Goal: Transaction & Acquisition: Purchase product/service

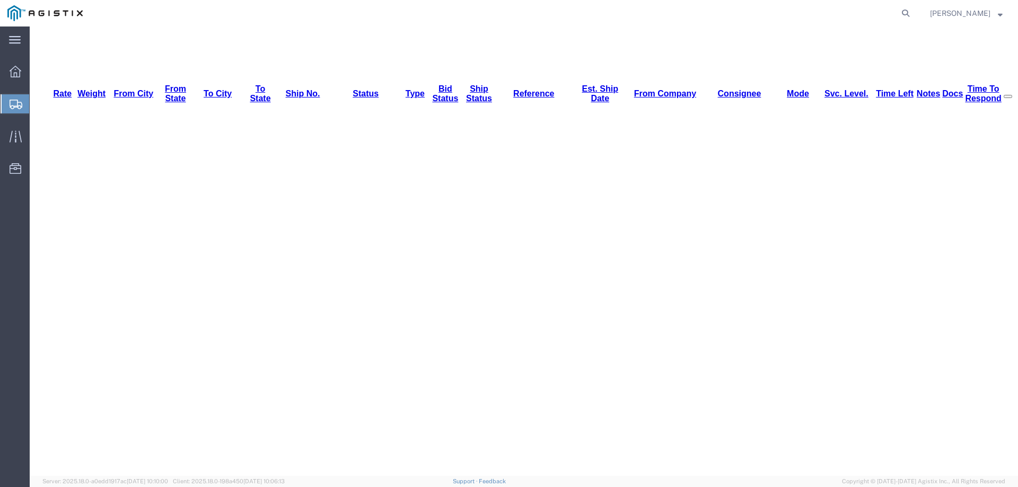
scroll to position [159, 0]
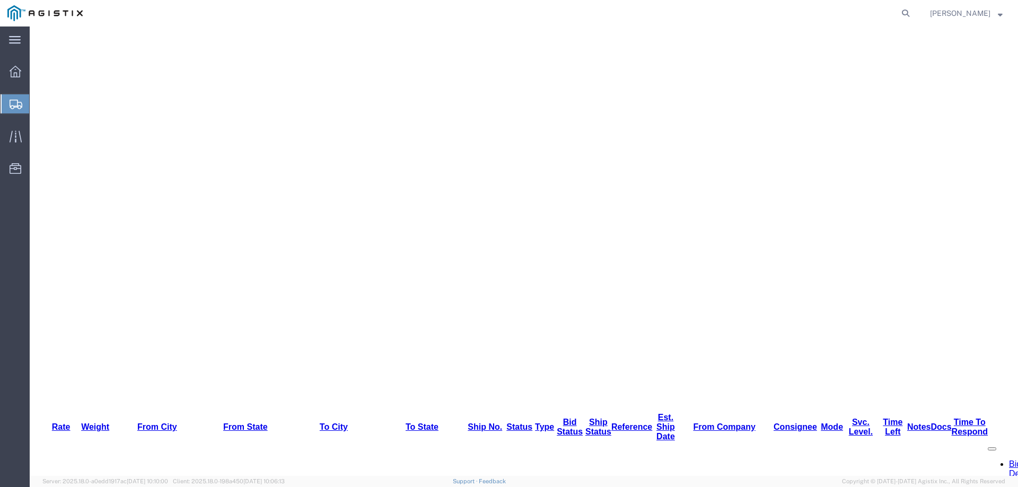
scroll to position [151, 0]
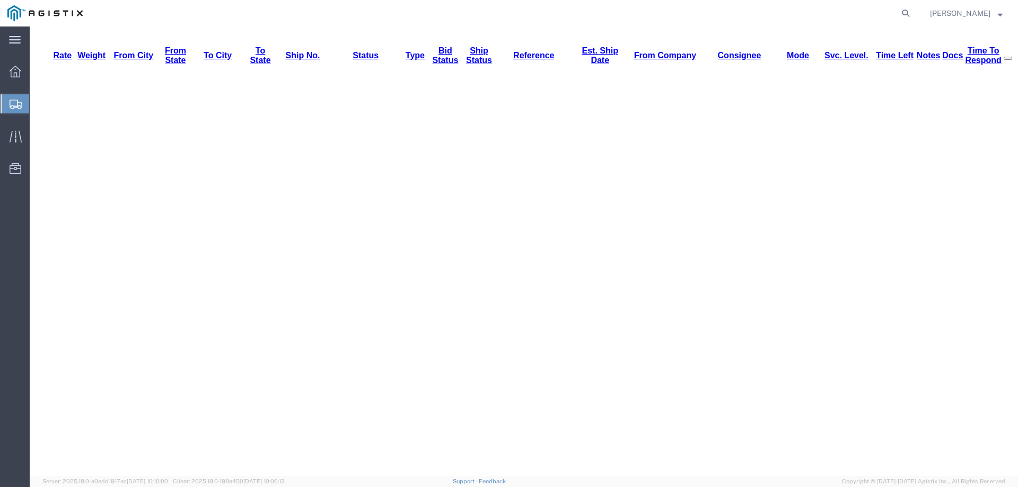
scroll to position [172, 0]
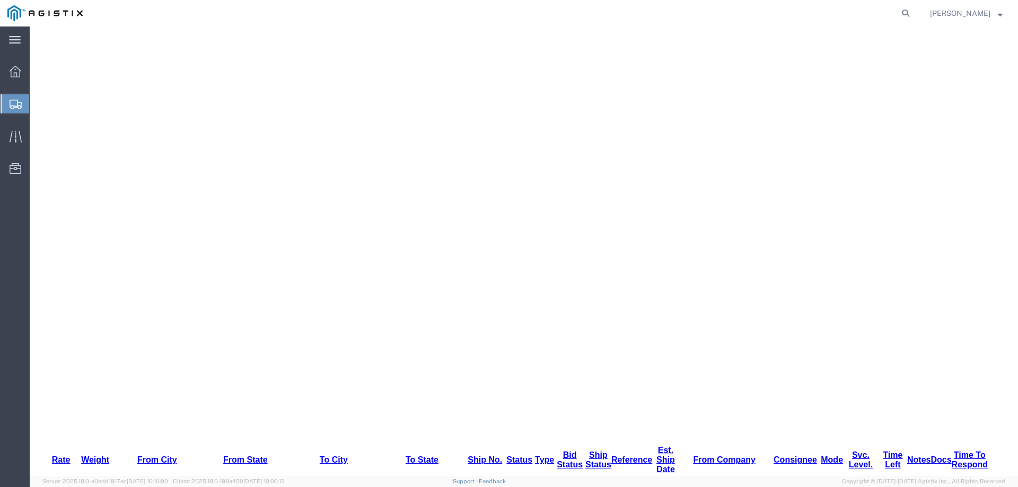
scroll to position [278, 0]
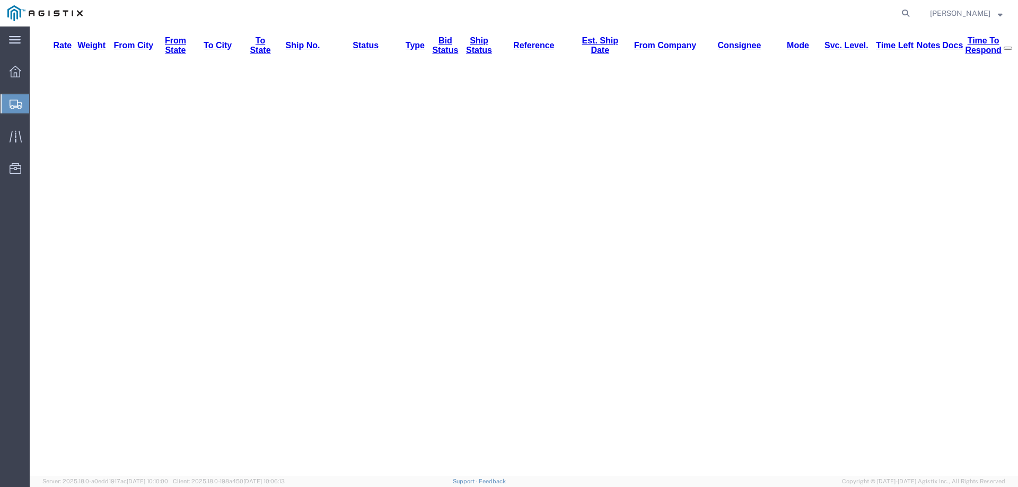
click at [14, 102] on icon at bounding box center [16, 105] width 13 height 10
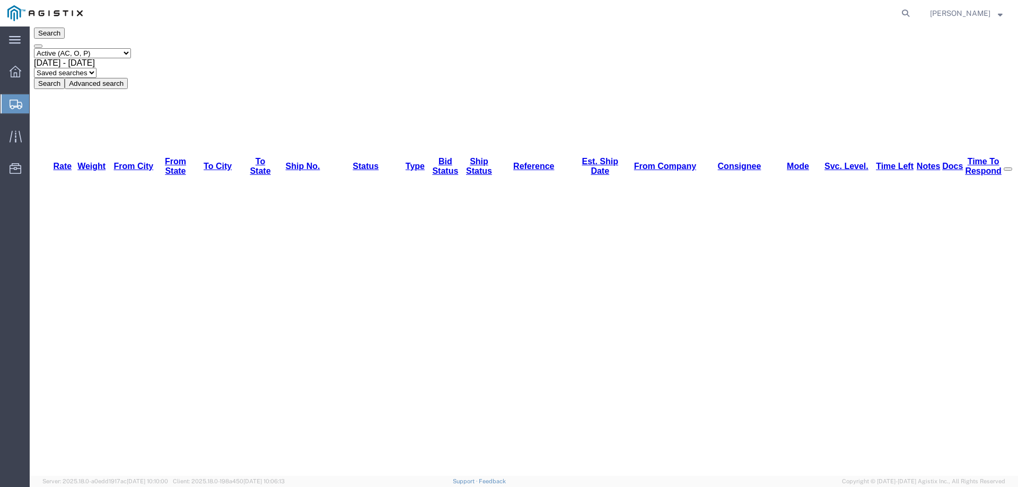
scroll to position [0, 0]
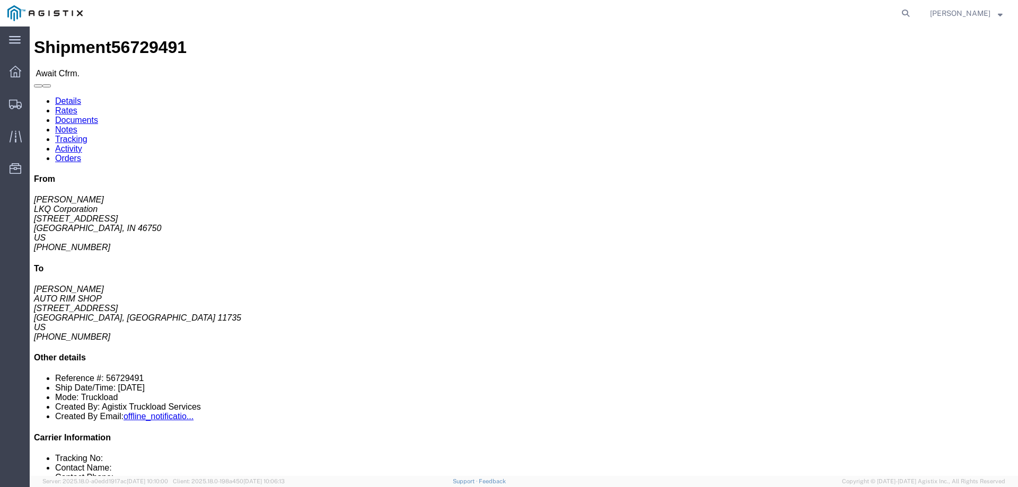
click b "56729491"
copy b "56729491"
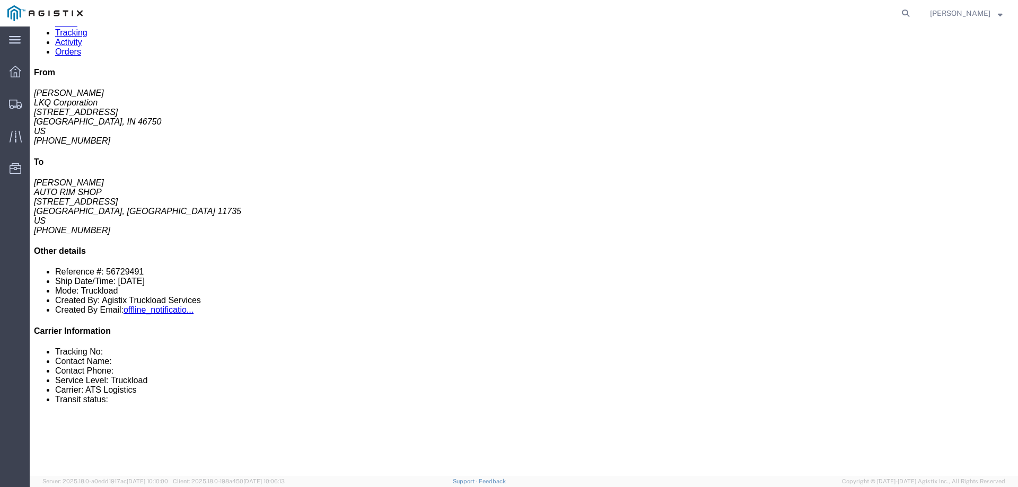
scroll to position [477, 0]
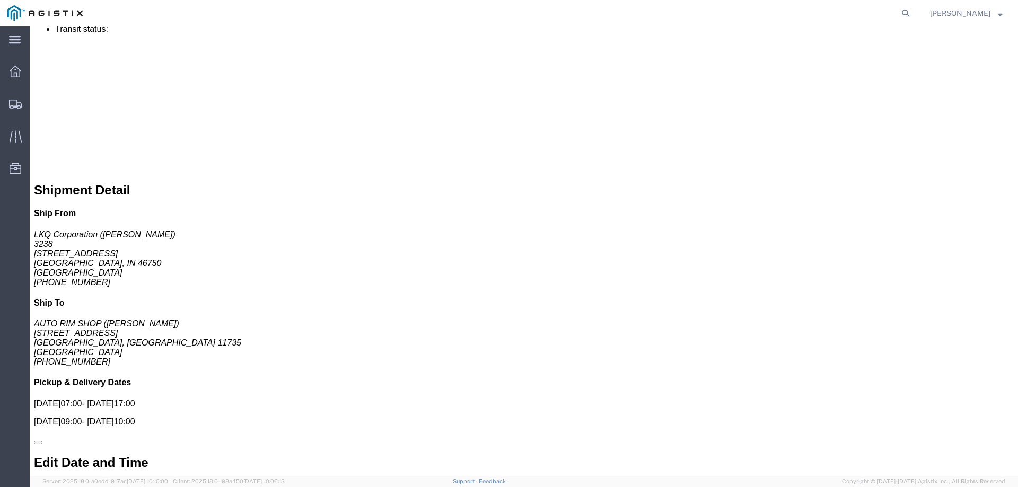
click link "Confirm"
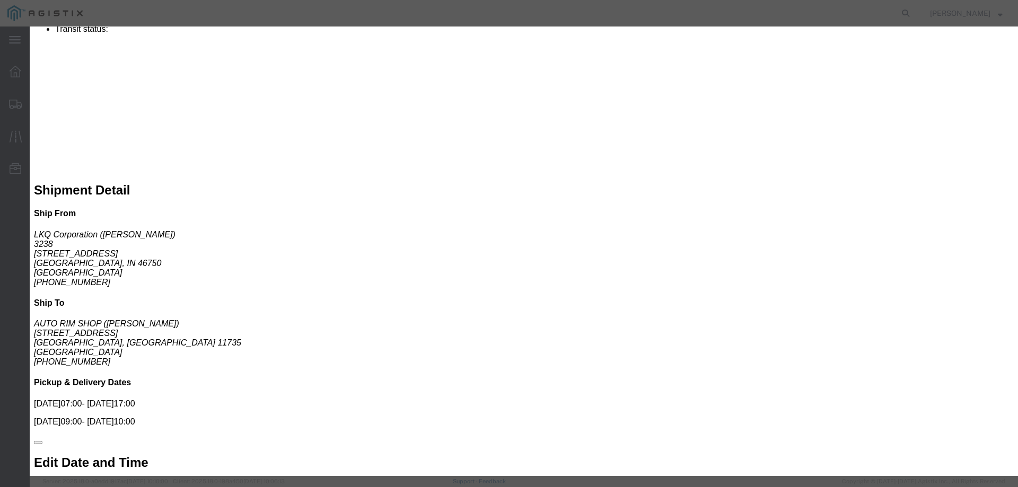
click input "checkbox"
checkbox input "true"
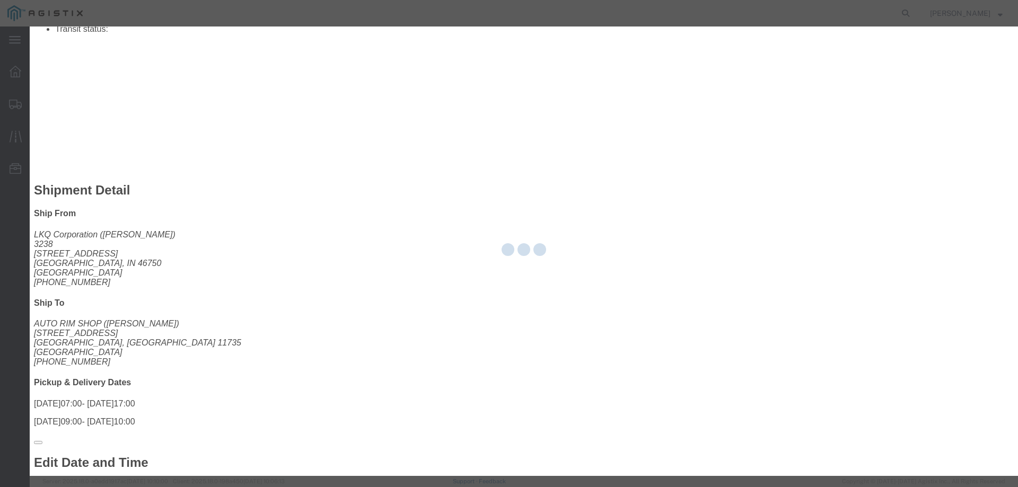
type input "[PERSON_NAME]"
type input "3204977237"
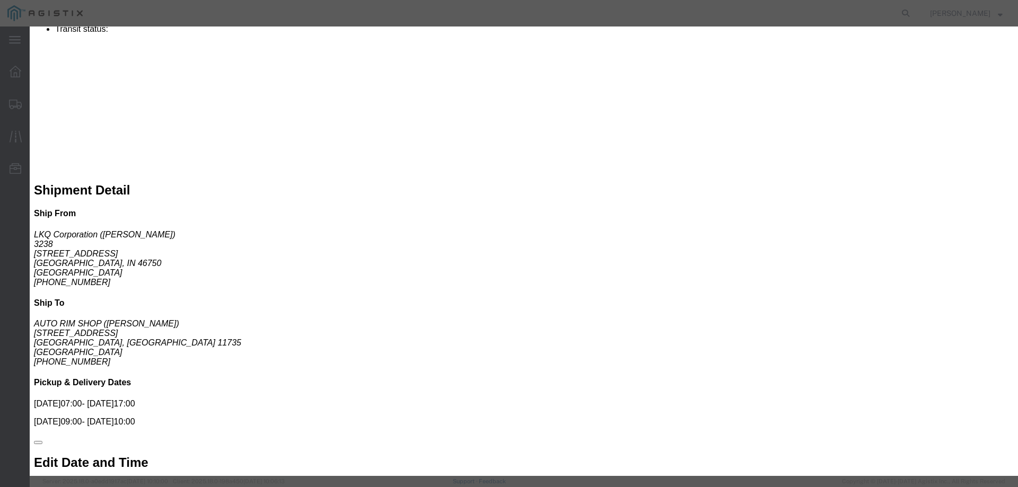
click input "text"
paste input "56729491"
type input "56729491"
click button "Submit"
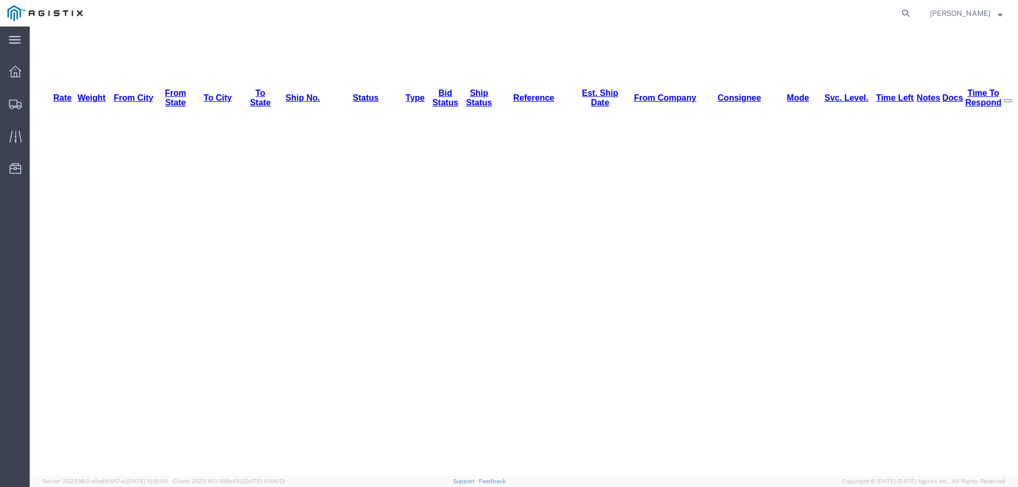
scroll to position [0, 0]
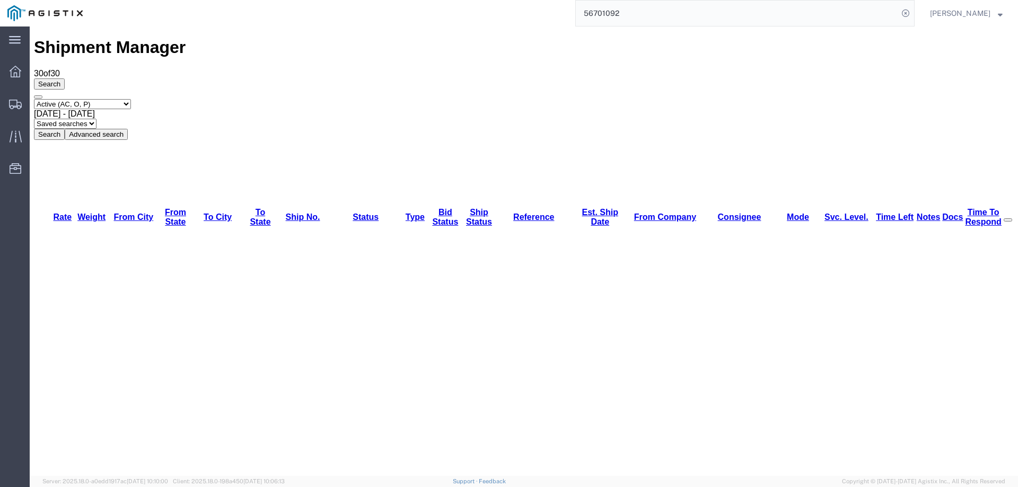
click at [82, 85] on div "Search Select status Active (AC, O, P) All Approved Awaiting Confirmation (AC) …" at bounding box center [524, 109] width 980 height 62
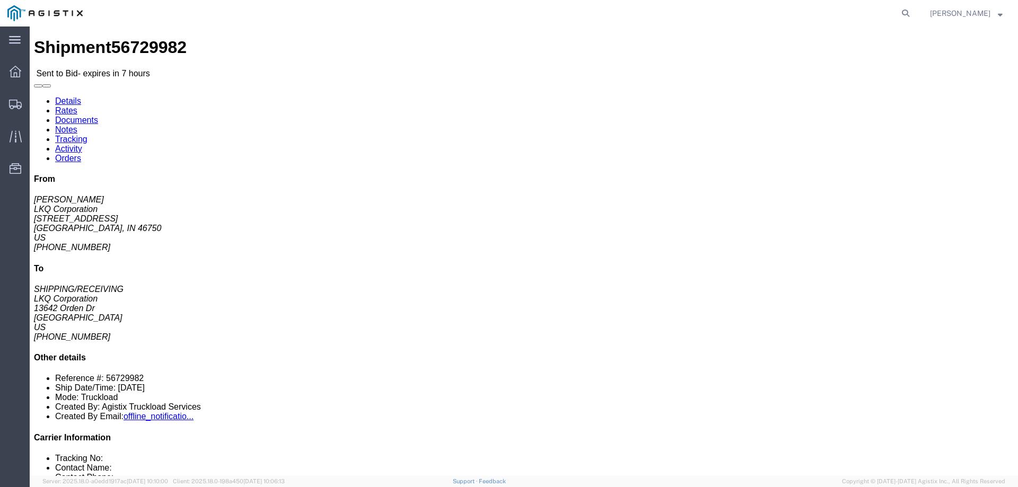
click link "Enter / Modify Bid"
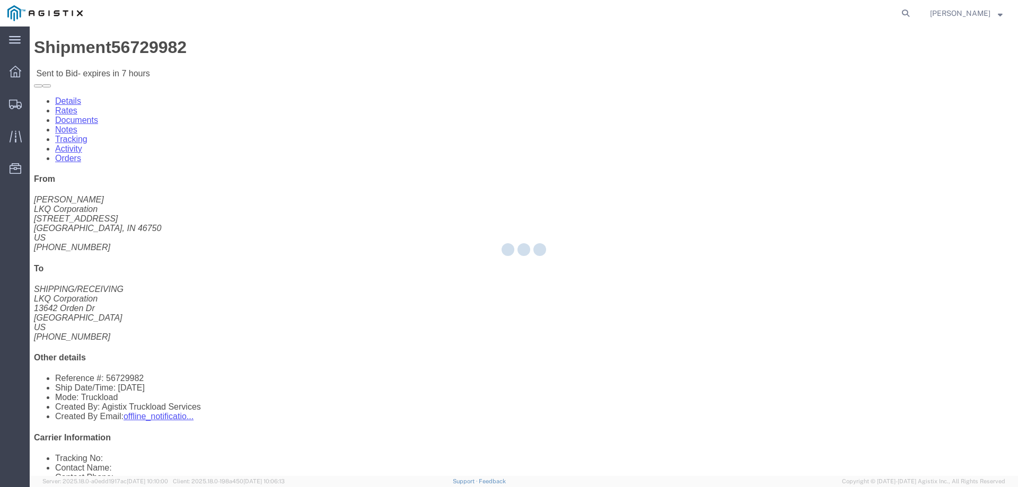
select select "146"
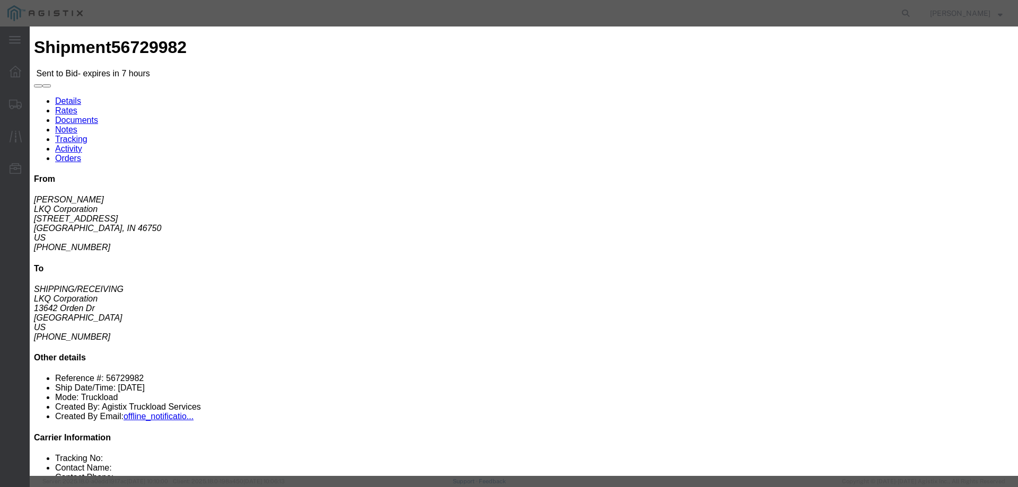
drag, startPoint x: 535, startPoint y: 94, endPoint x: 543, endPoint y: 98, distance: 9.5
click select "Select CONESTOGA DFRM/STEP Economy TL Flatbed Intermodal LTL Standard Next Day …"
select select "25032"
click select "Select CONESTOGA DFRM/STEP Economy TL Flatbed Intermodal LTL Standard Next Day …"
click div "Bid Information Vendor Select ATS Logistics Service Level Select CONESTOGA DFRM…"
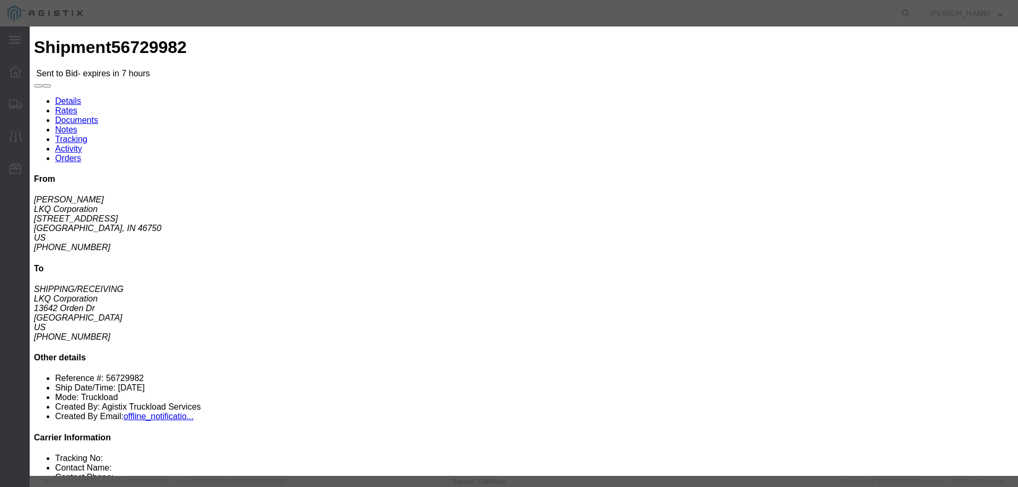
click input "text"
type input "ats"
click input "number"
type input "1800"
click button "Submit"
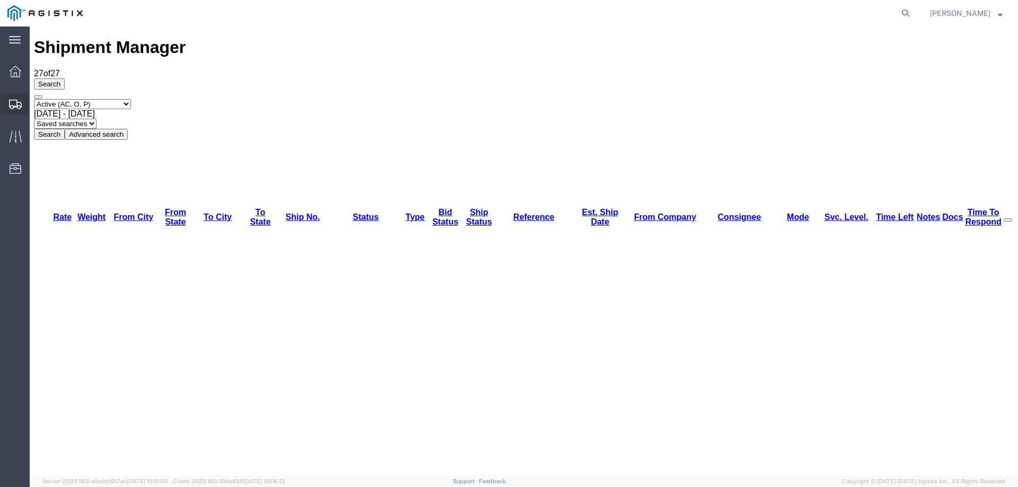
click at [12, 100] on icon at bounding box center [15, 105] width 13 height 10
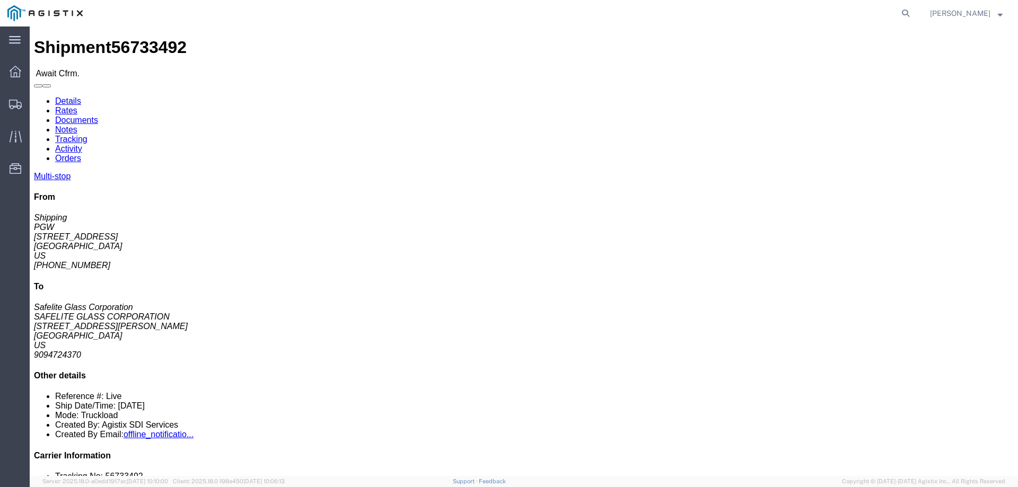
click b "56733492"
copy b "56733492"
click link "Confirm"
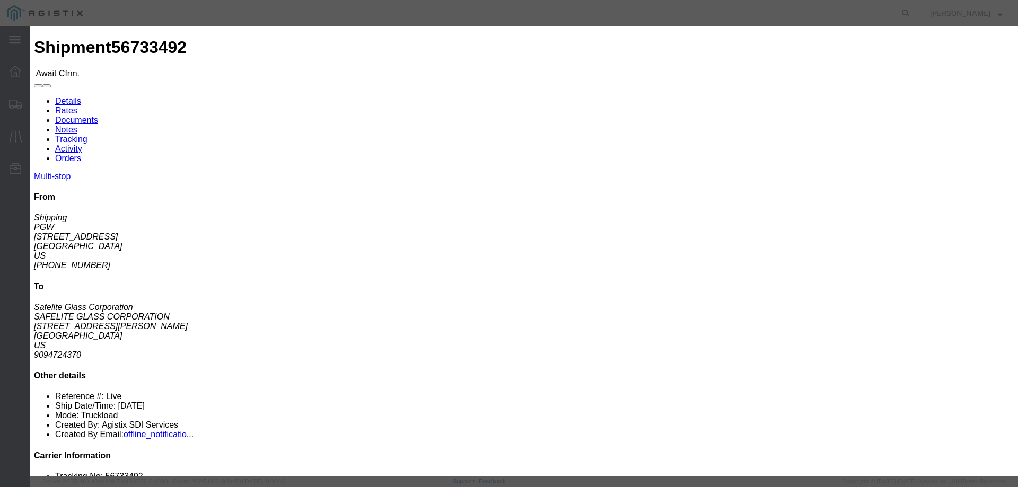
click input "checkbox"
checkbox input "true"
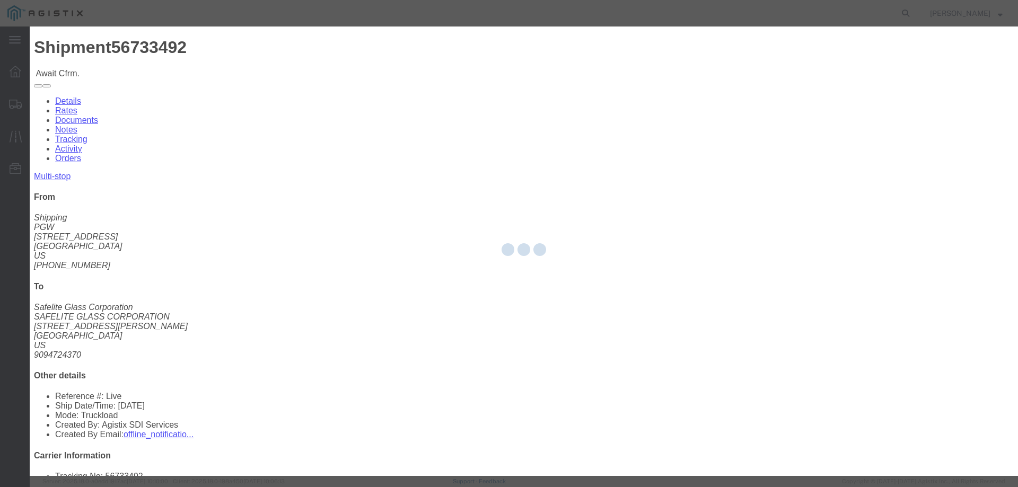
type input "[PERSON_NAME]"
type input "3204977237"
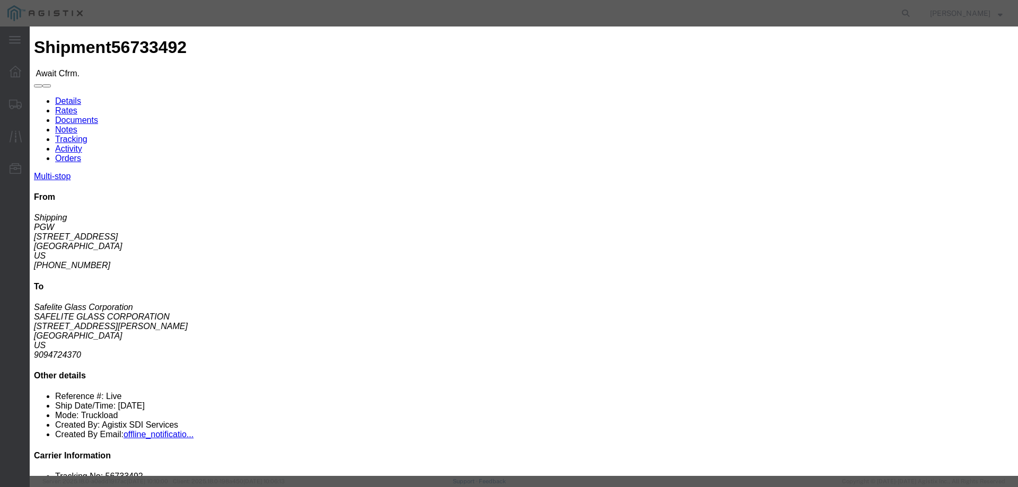
click input "text"
paste input "56733492"
type input "56733492"
click button "Submit"
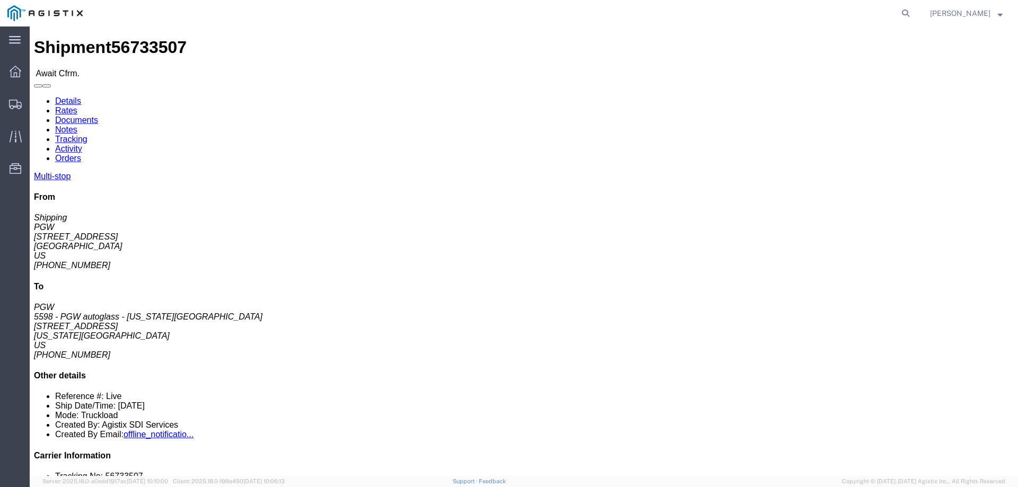
click span "56733507"
copy span "56733507"
click link "Confirm"
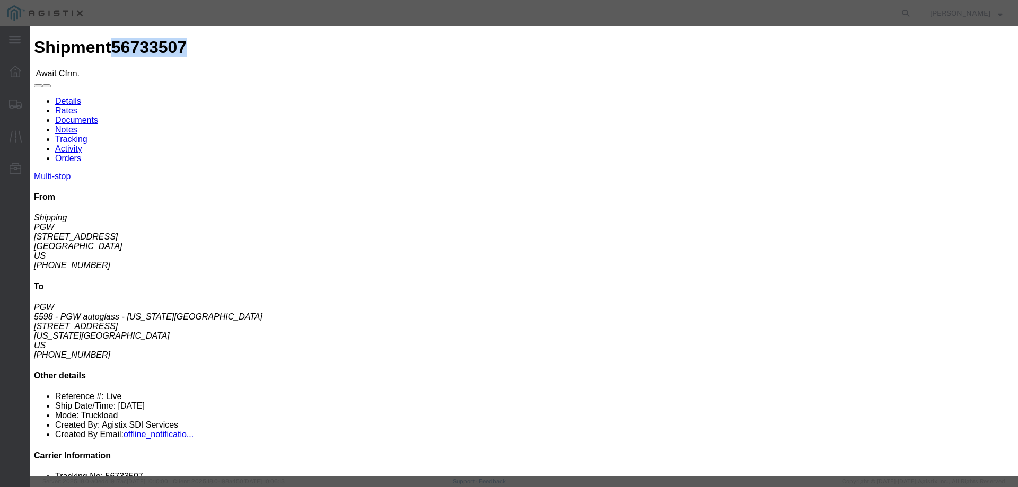
click input "checkbox"
checkbox input "true"
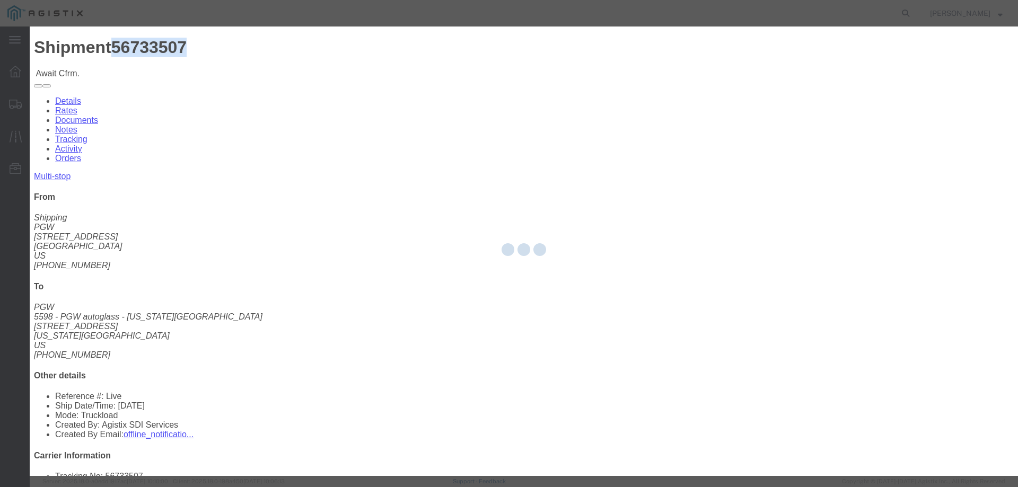
type input "[PERSON_NAME]"
type input "3204977237"
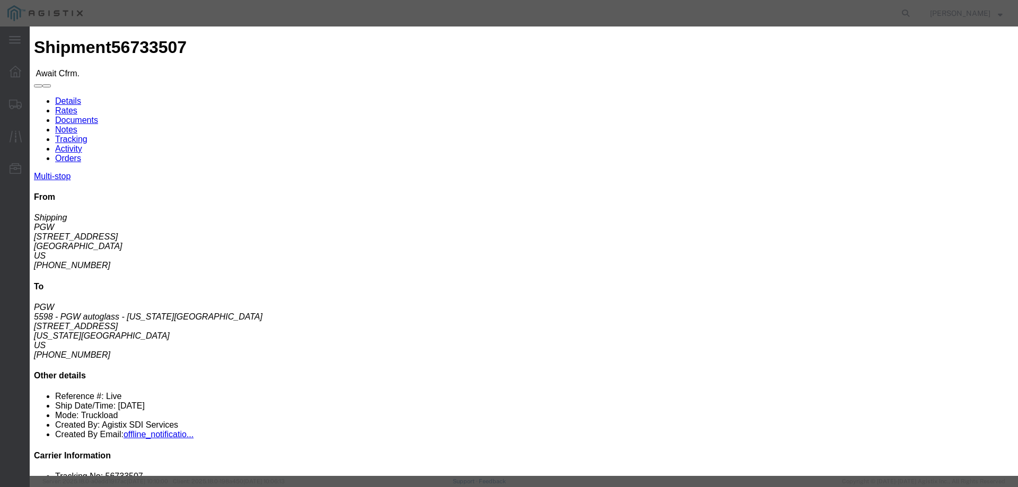
click input "text"
paste input "56733507"
type input "56733507"
drag, startPoint x: 374, startPoint y: 34, endPoint x: 356, endPoint y: -4, distance: 42.4
click html "Shipment 56733507 Await Cfrm. Details Rates Documents Notes Tracking Activity O…"
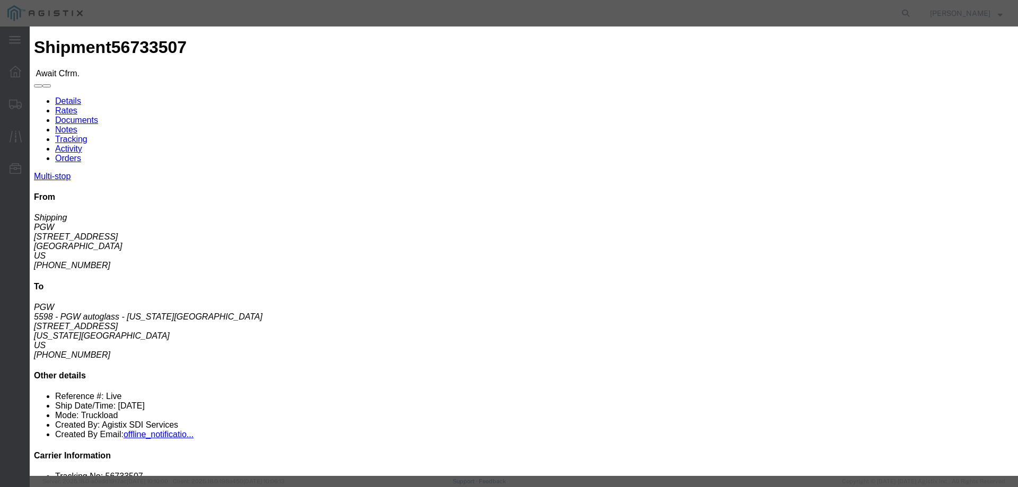
click button "Submit"
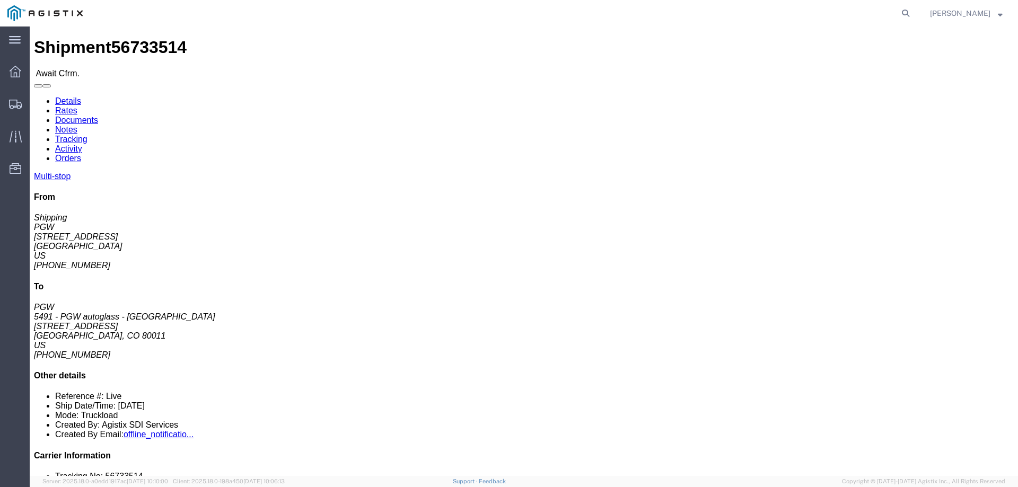
click b "56733514"
copy b "56733514"
click link "Confirm"
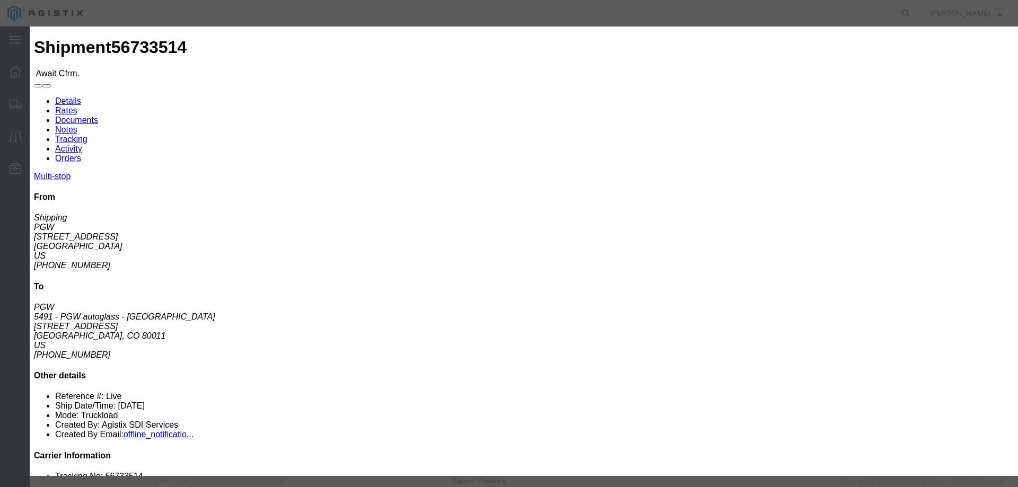
click input "checkbox"
checkbox input "true"
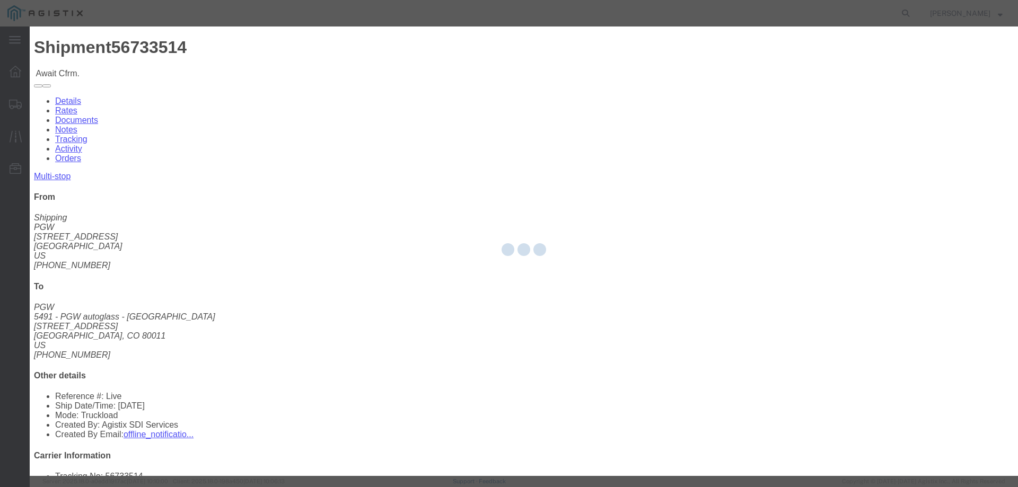
type input "[PERSON_NAME]"
type input "3204977237"
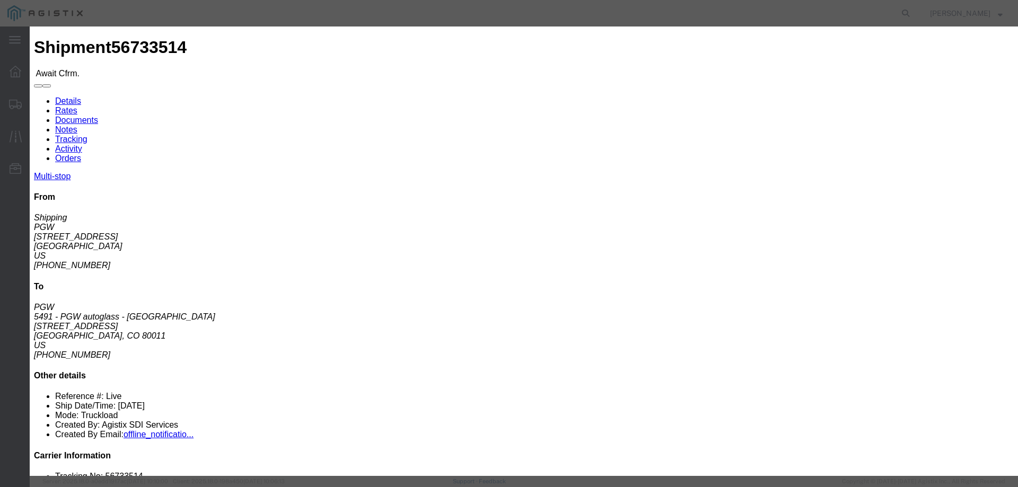
click input "text"
paste input "56733514"
type input "56733514"
click button "Submit"
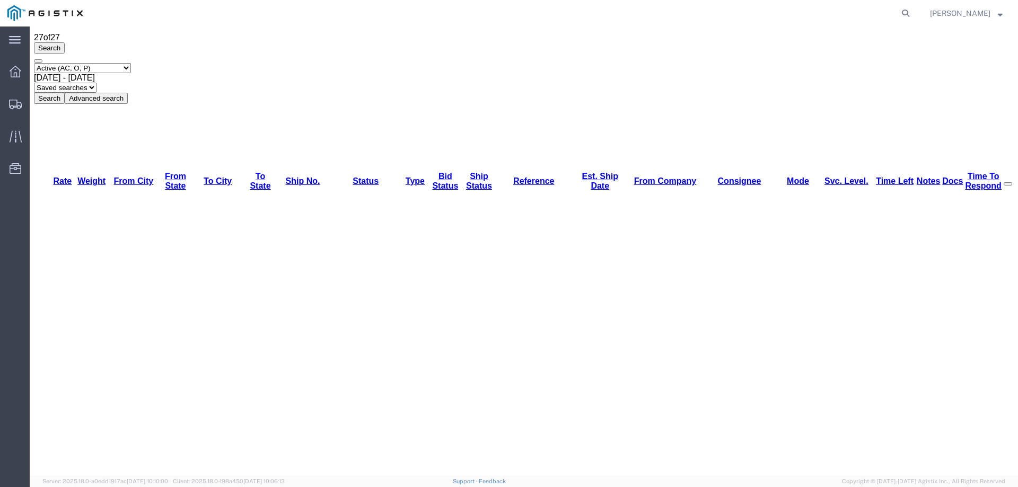
scroll to position [53, 0]
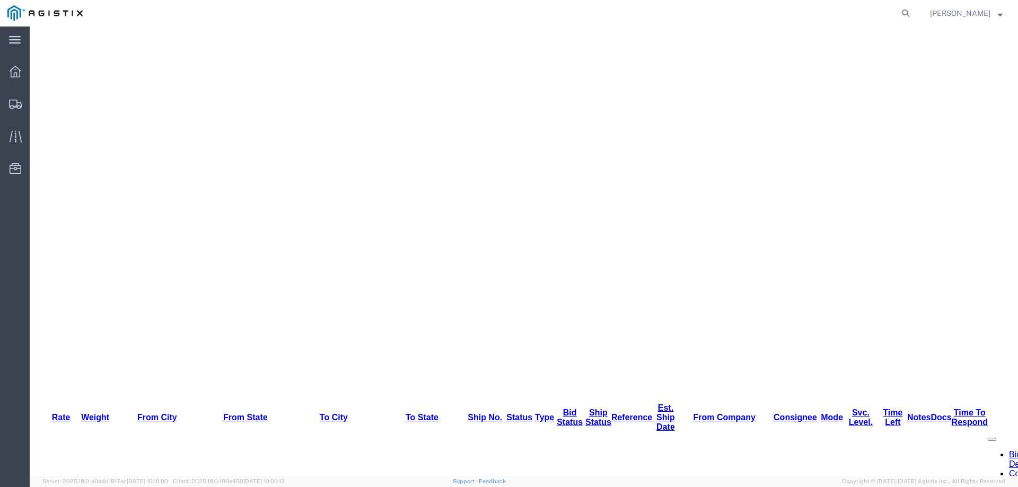
scroll to position [258, 0]
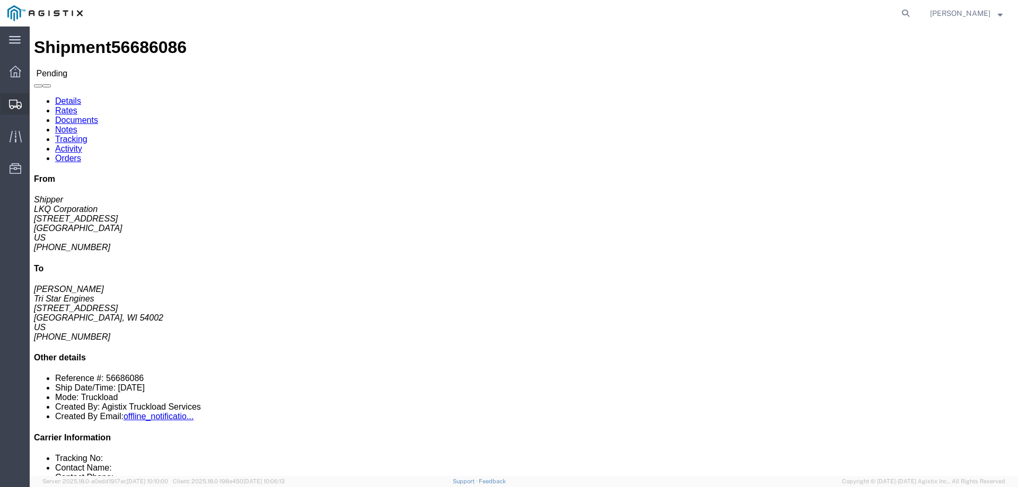
click at [16, 103] on icon at bounding box center [15, 105] width 13 height 10
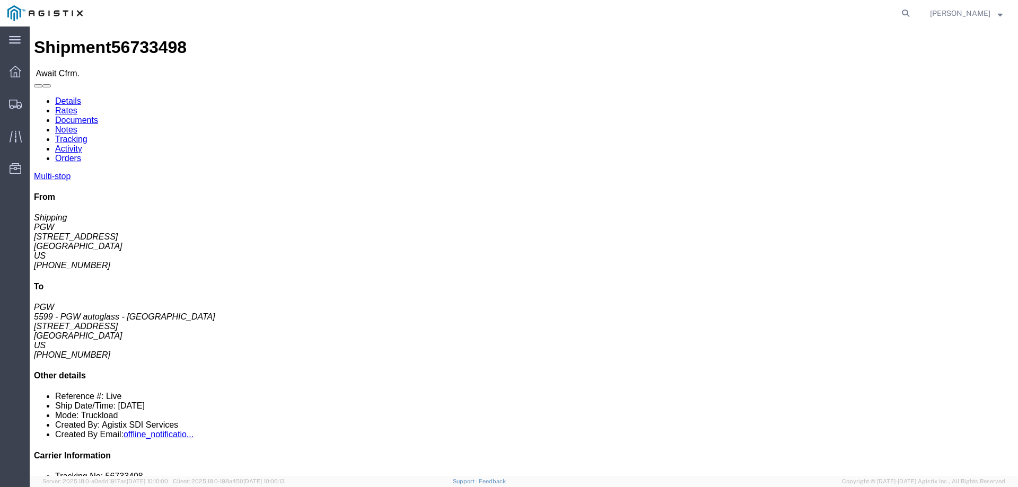
click b "56733498"
copy b "56733498"
click link "Confirm"
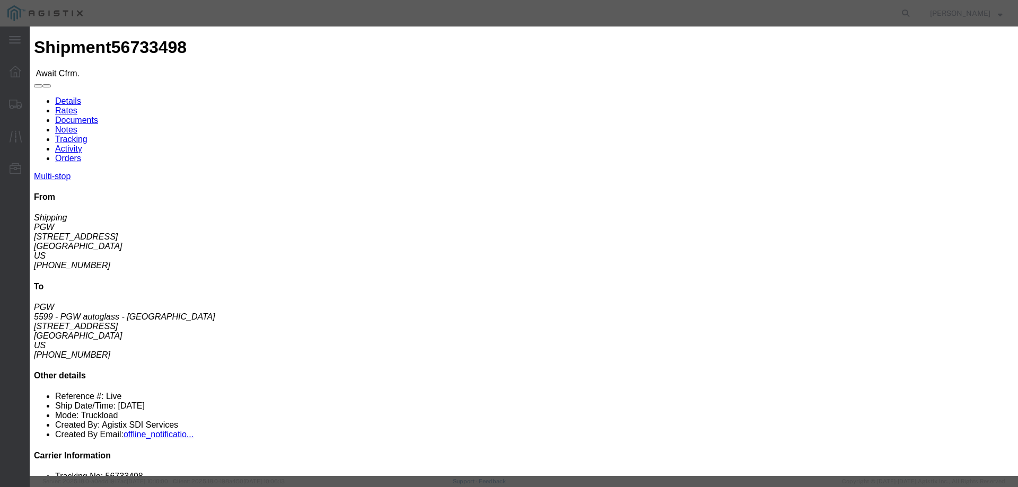
click input "checkbox"
checkbox input "true"
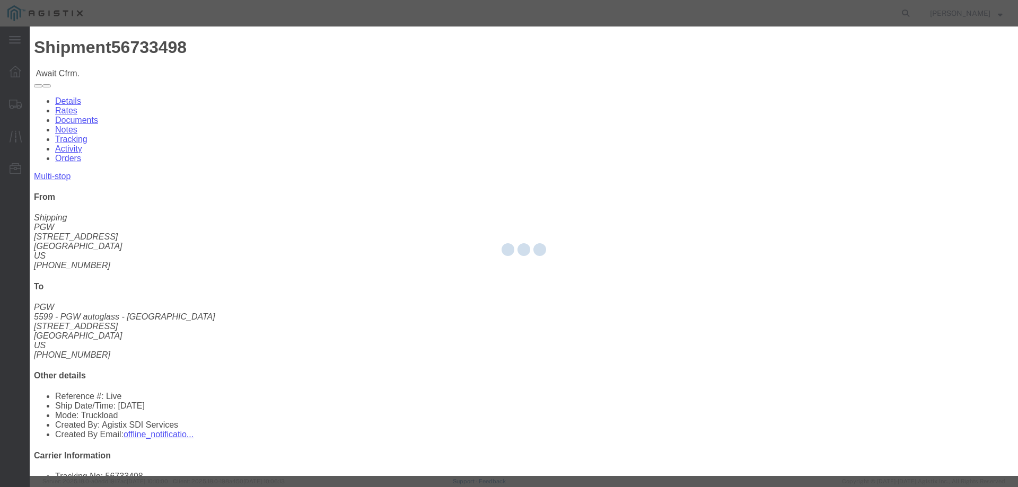
type input "[PERSON_NAME]"
type input "3204977237"
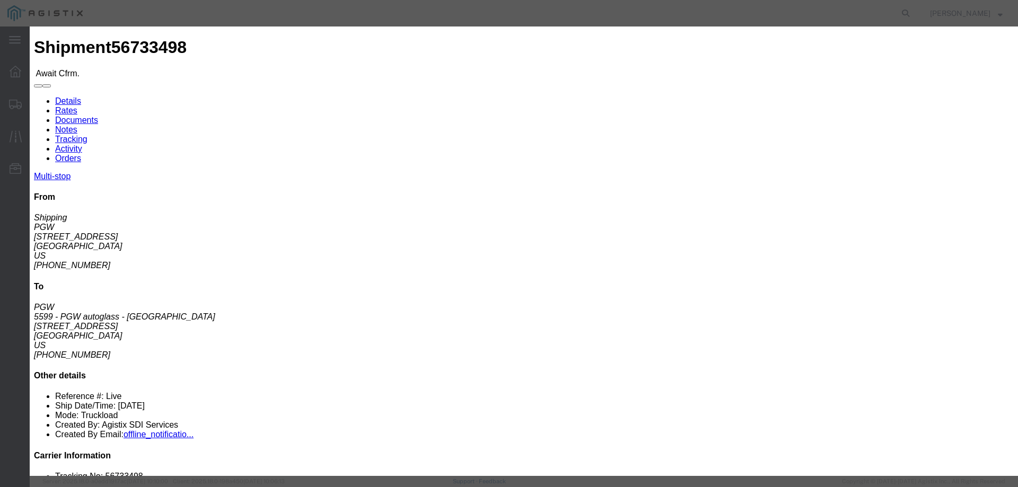
click input "text"
paste input "56733498"
type input "56733498"
click button "Submit"
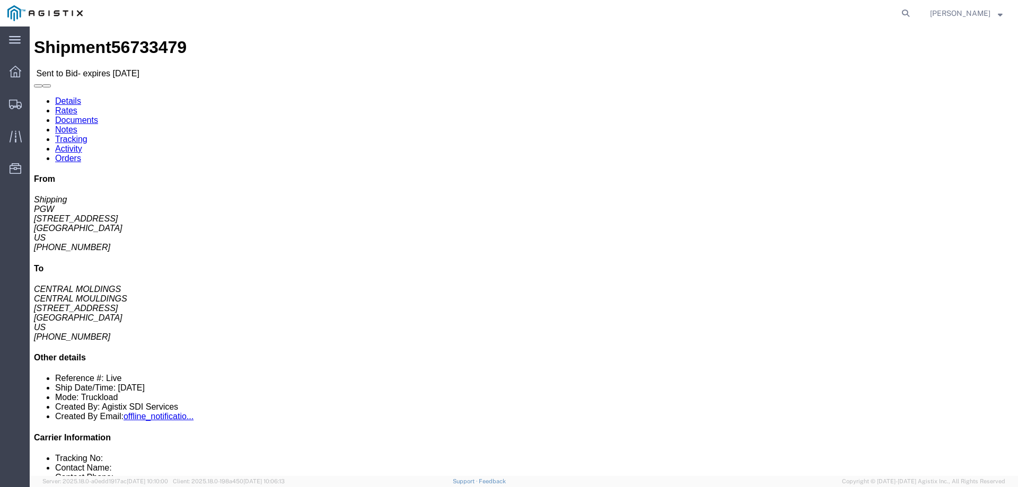
click link "Enter / Modify Bid"
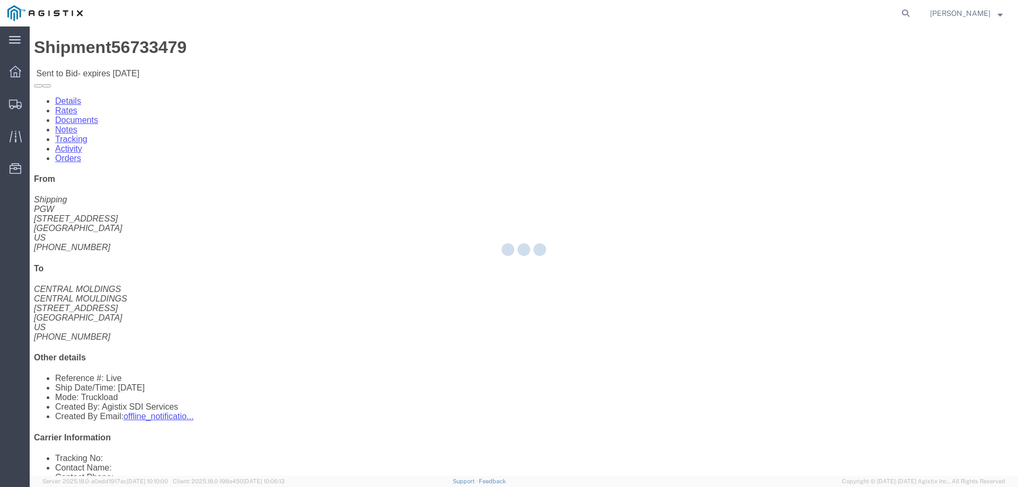
select select "146"
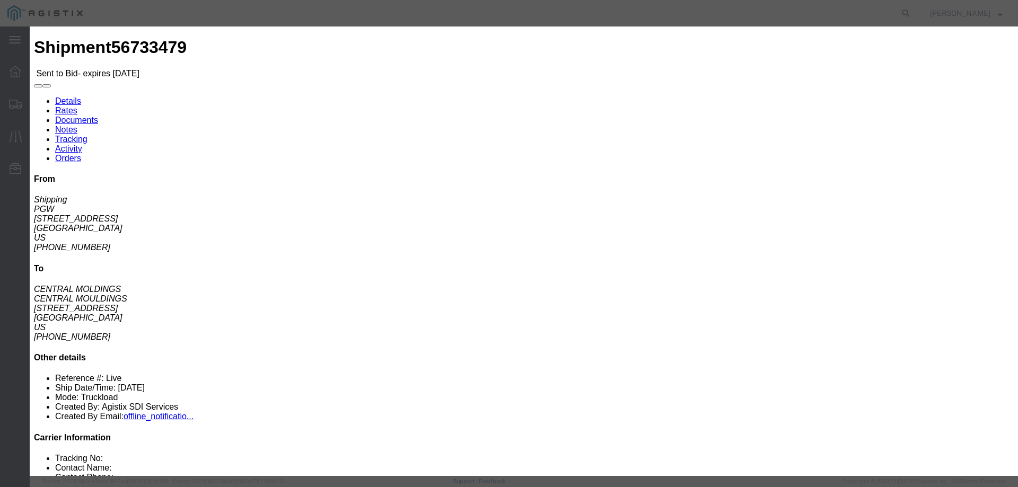
click select "Select CONESTOGA DFRM/STEP Economy TL Flatbed Intermodal LTL Standard Next Day …"
select select "25032"
click select "Select CONESTOGA DFRM/STEP Economy TL Flatbed Intermodal LTL Standard Next Day …"
click input "text"
type input "ats"
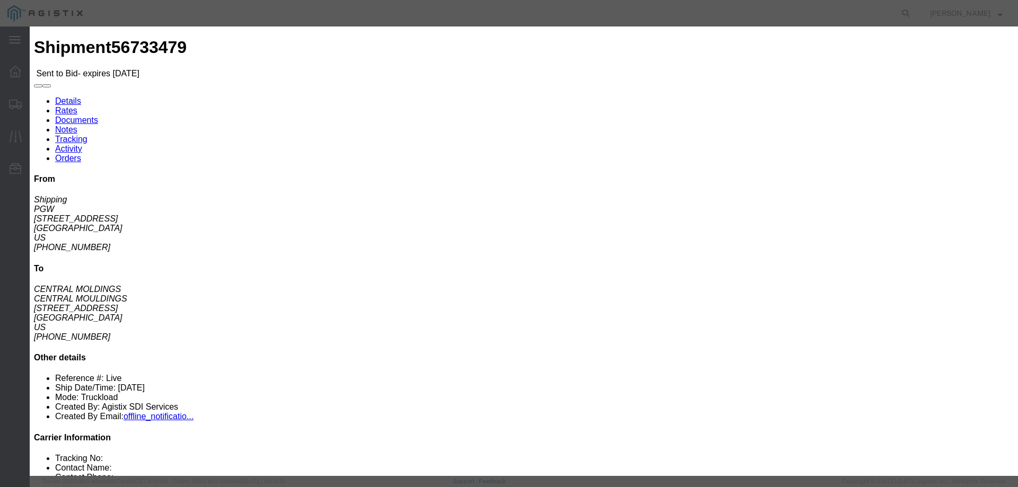
click input "number"
type input "1350"
click button "Submit"
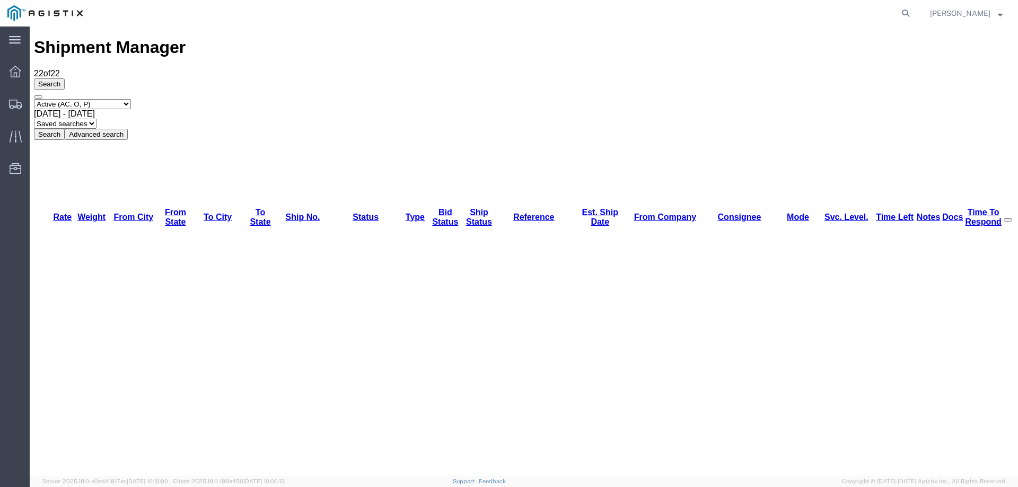
drag, startPoint x: 257, startPoint y: 124, endPoint x: 295, endPoint y: 126, distance: 37.7
copy link "56733479"
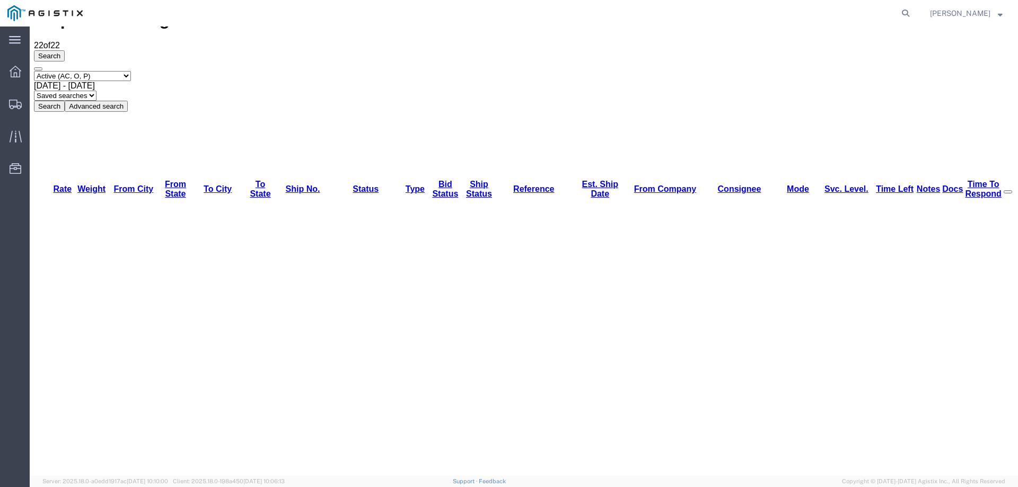
scroll to position [32, 0]
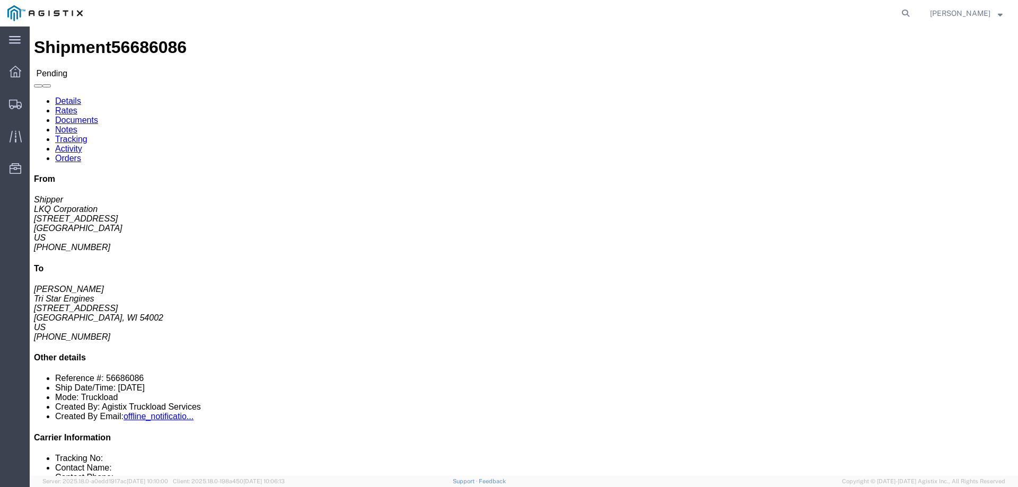
click link "Withdraw Bid"
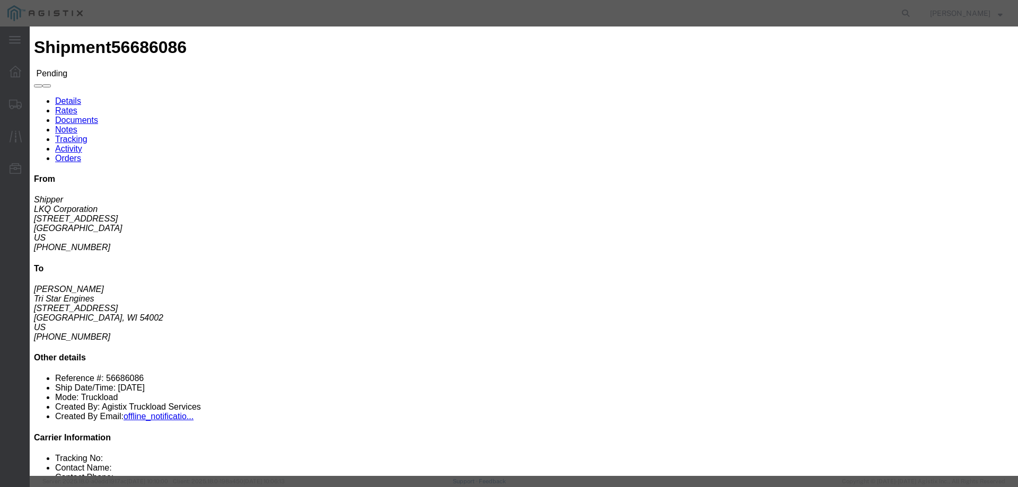
click button "Withdraw"
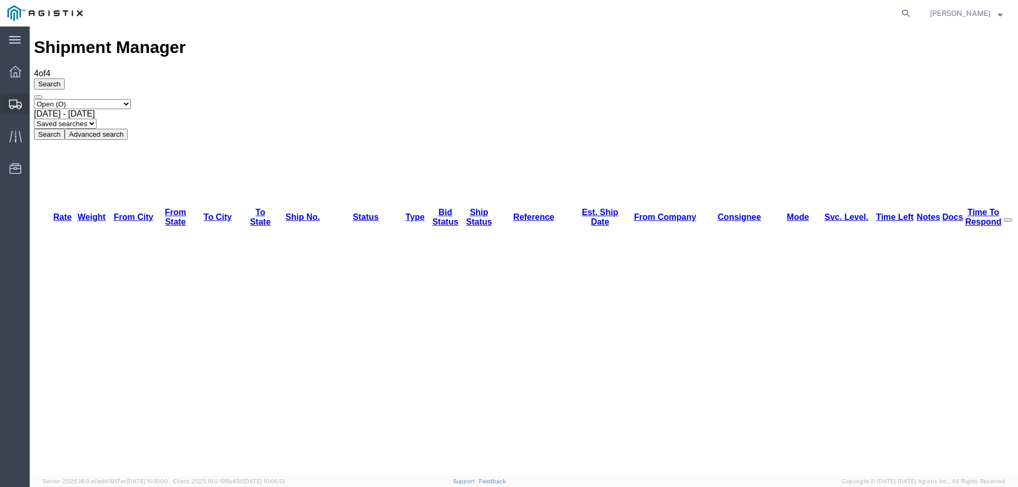
click at [20, 104] on icon at bounding box center [15, 105] width 13 height 10
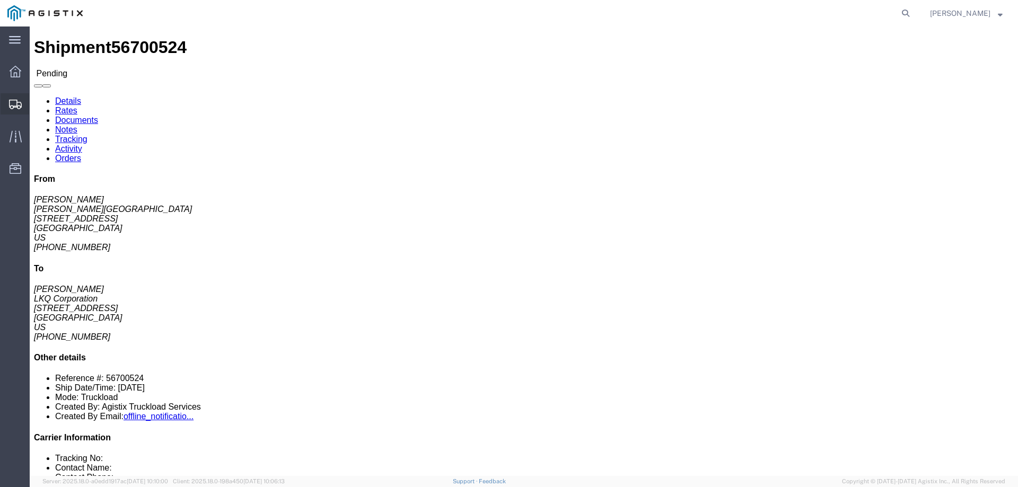
click at [10, 105] on icon at bounding box center [15, 105] width 13 height 10
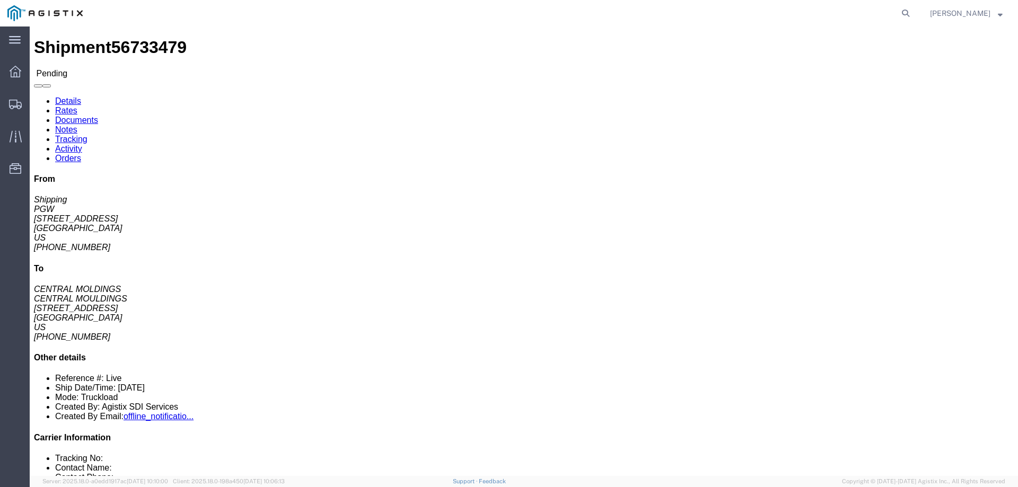
click button "Enter / Modify Bid"
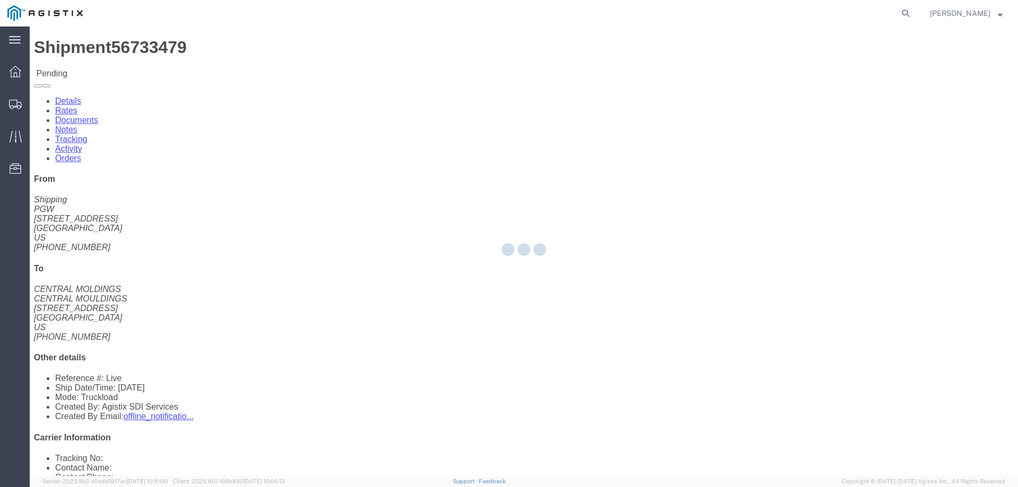
select select "146"
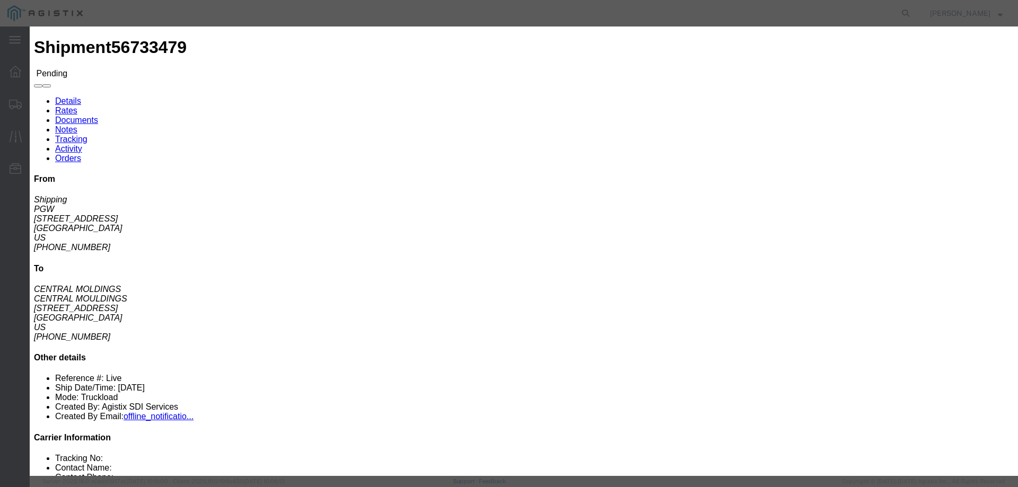
click link "ats - ATS Logistics - Truckload"
click div "Select 2 Day Service 3 Axle Winch Truck 3 to 5 Day Service 96L Domestic Flat Ra…"
type input "1200"
click button "Submit"
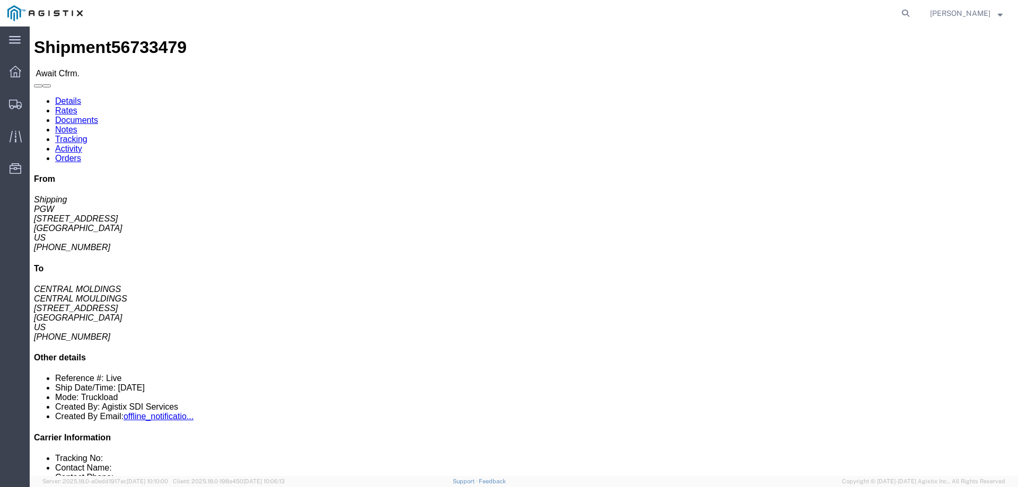
click span "56733479"
copy span "56733479"
click link "Confirm"
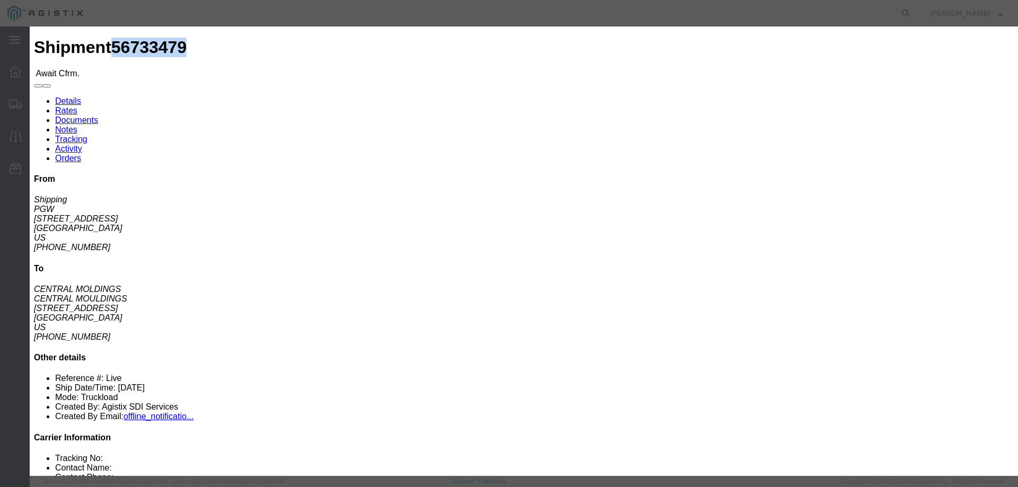
click input "checkbox"
checkbox input "true"
type input "[PERSON_NAME]"
type input "3204977237"
click input "text"
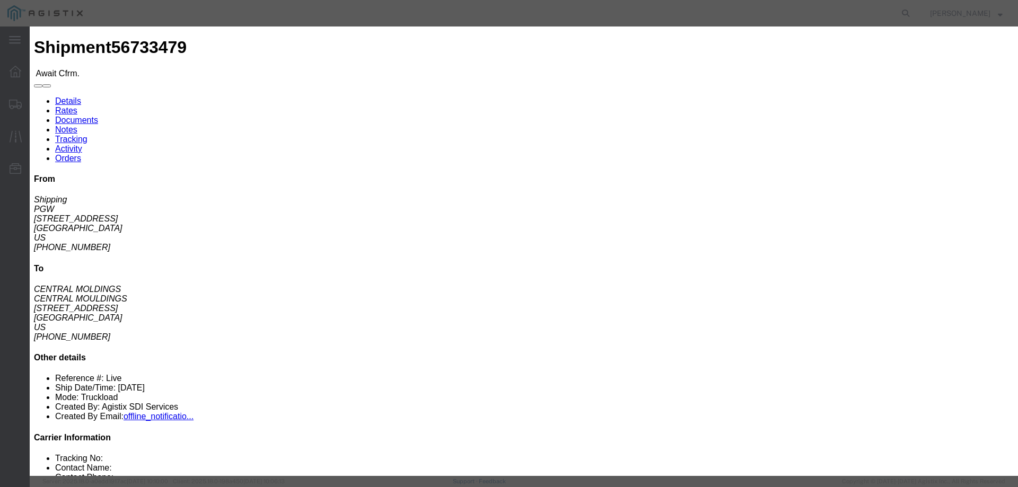
paste input "56733479"
type input "56733479"
click button "Submit"
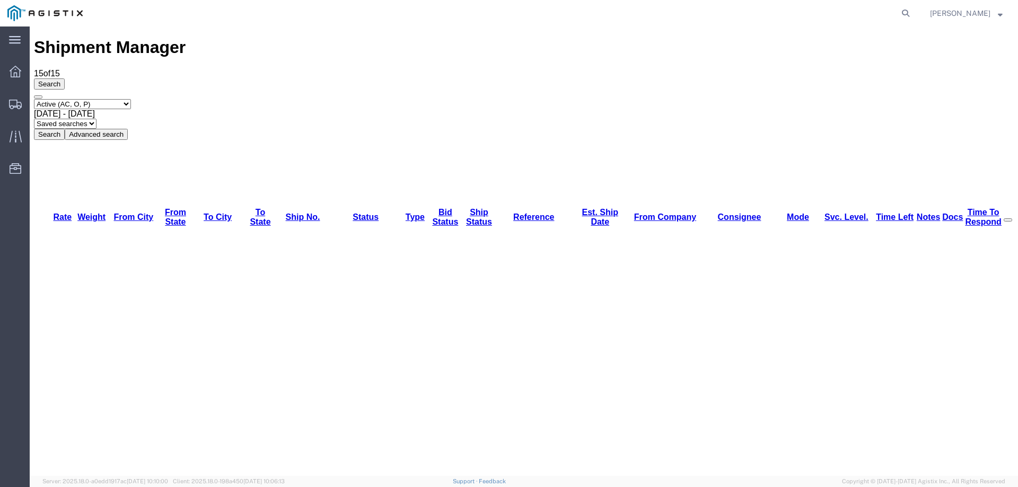
drag, startPoint x: 129, startPoint y: 154, endPoint x: 152, endPoint y: 222, distance: 71.8
drag, startPoint x: 632, startPoint y: 250, endPoint x: 762, endPoint y: 221, distance: 133.0
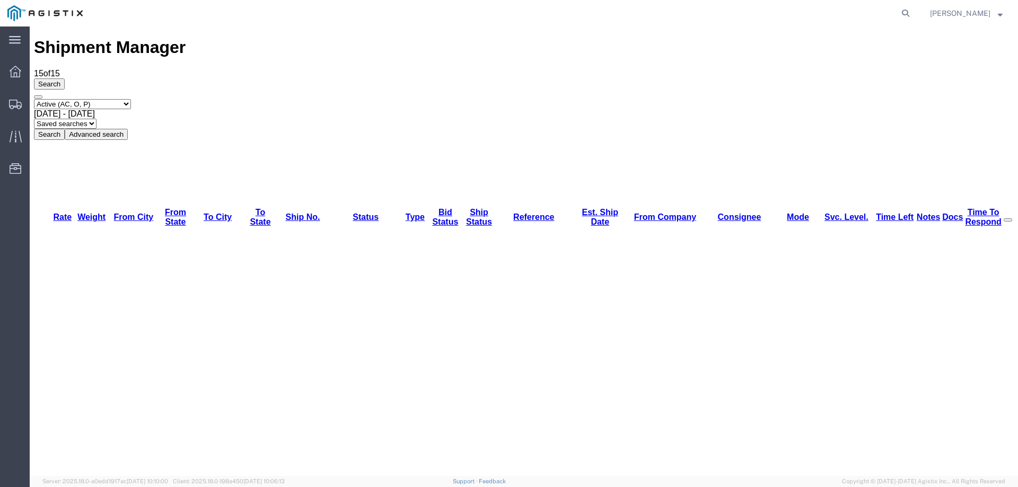
click at [8, 103] on div at bounding box center [16, 103] width 30 height 21
